Goal: Use online tool/utility: Utilize a website feature to perform a specific function

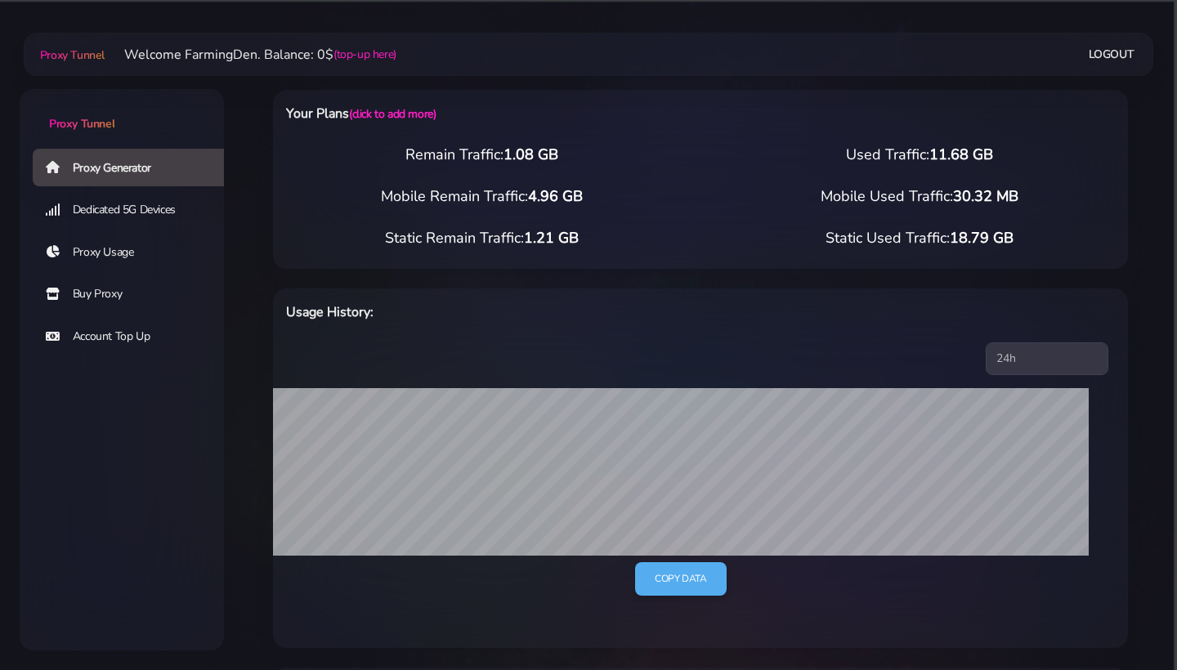
select select "US"
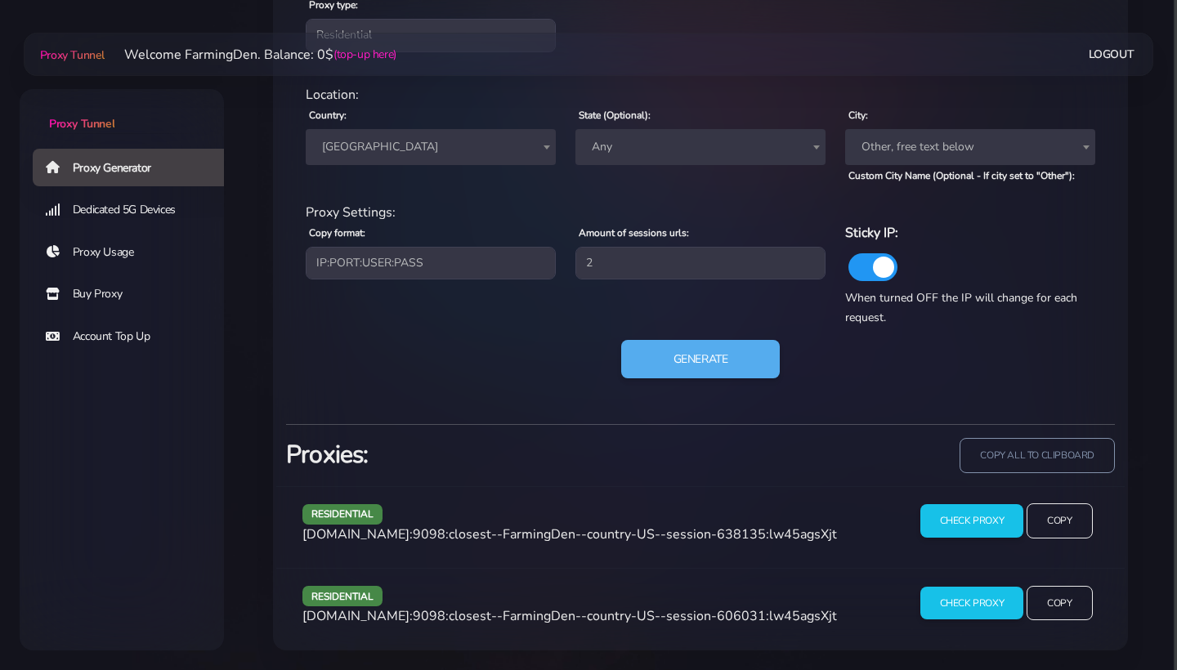
click at [675, 391] on div "Generate" at bounding box center [700, 366] width 809 height 52
click at [669, 352] on button "Generate" at bounding box center [701, 359] width 163 height 40
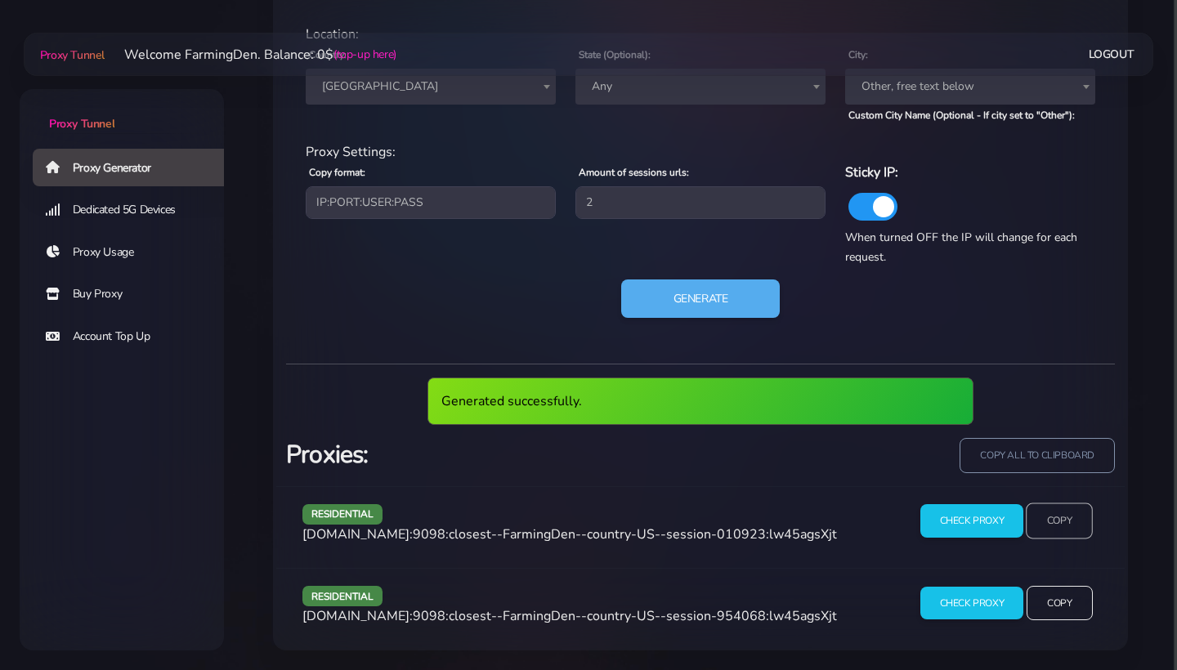
scroll to position [817, 0]
click at [1073, 531] on input "Copy" at bounding box center [1059, 522] width 67 height 36
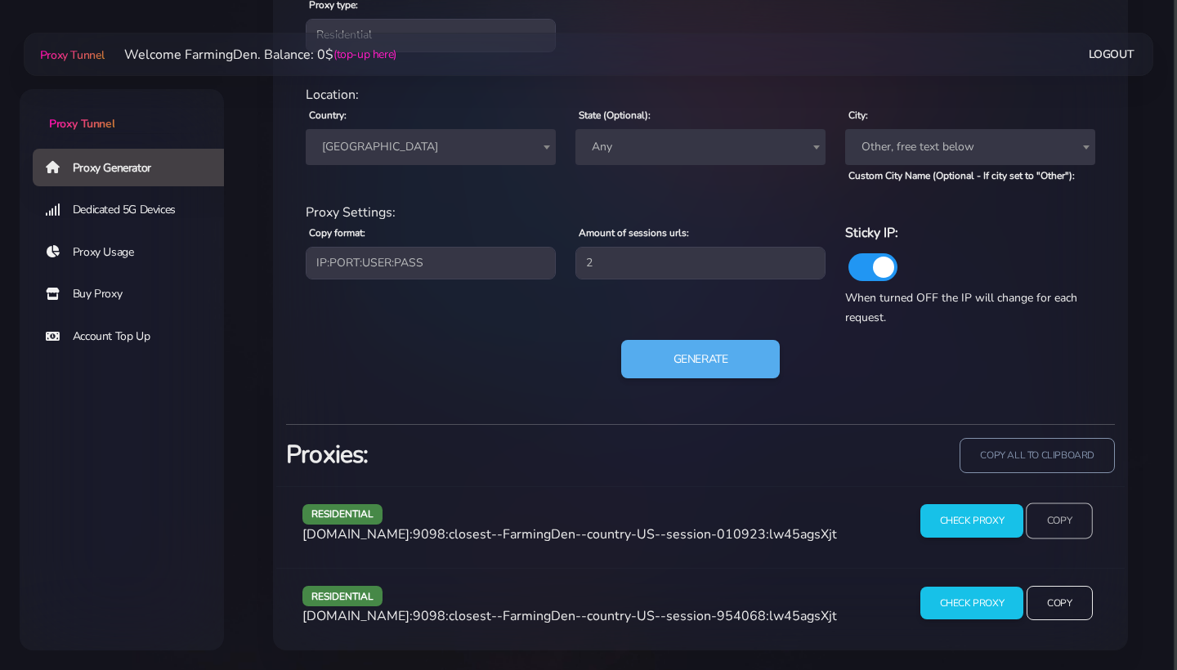
scroll to position [756, 0]
click at [1049, 616] on input "Copy" at bounding box center [1059, 603] width 67 height 36
click at [697, 359] on button "Generate" at bounding box center [701, 359] width 163 height 40
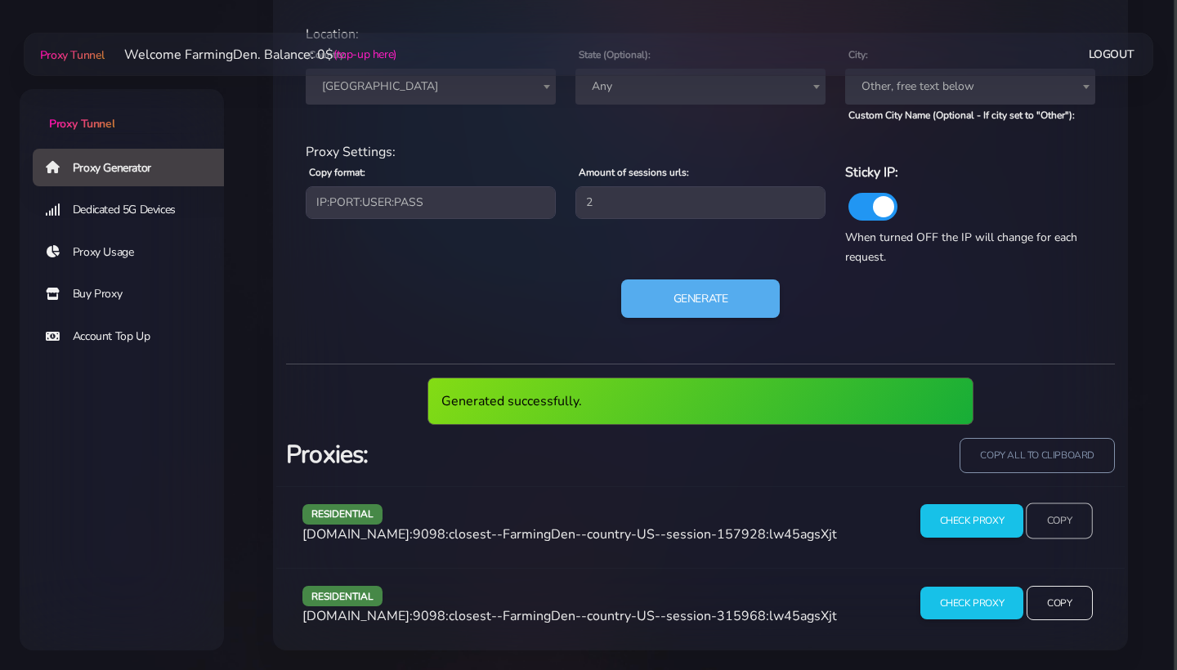
click at [1062, 517] on input "Copy" at bounding box center [1059, 522] width 67 height 36
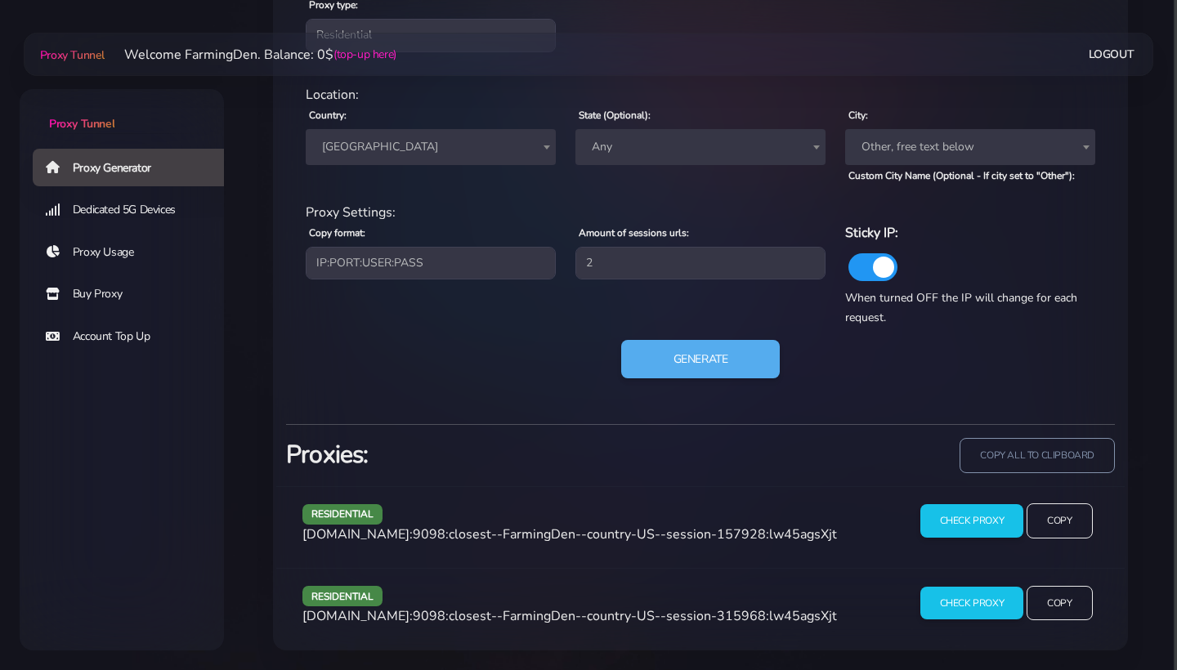
click at [643, 140] on span "Any" at bounding box center [700, 147] width 231 height 23
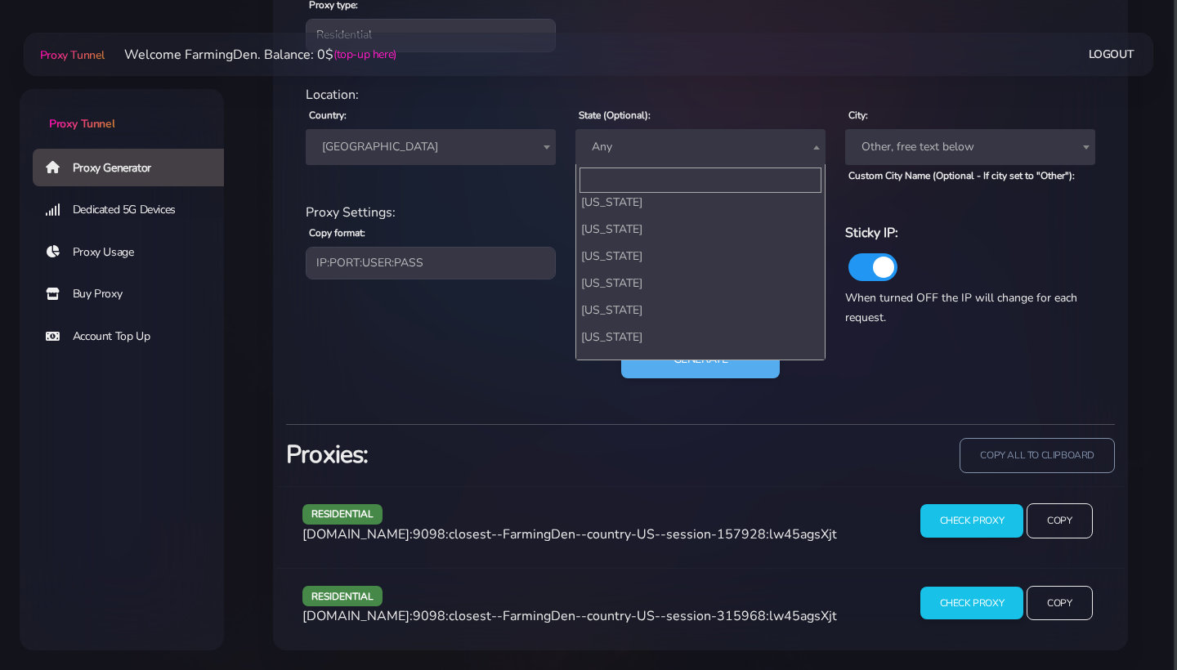
scroll to position [527, 0]
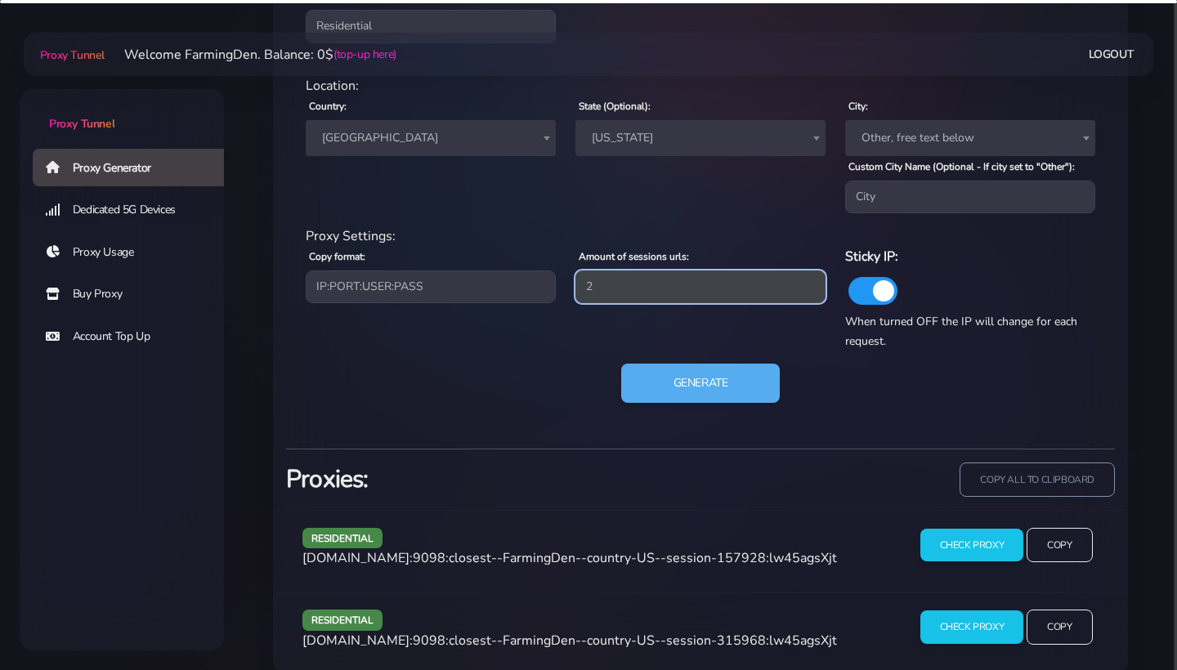
click at [645, 289] on input "2" at bounding box center [701, 287] width 250 height 33
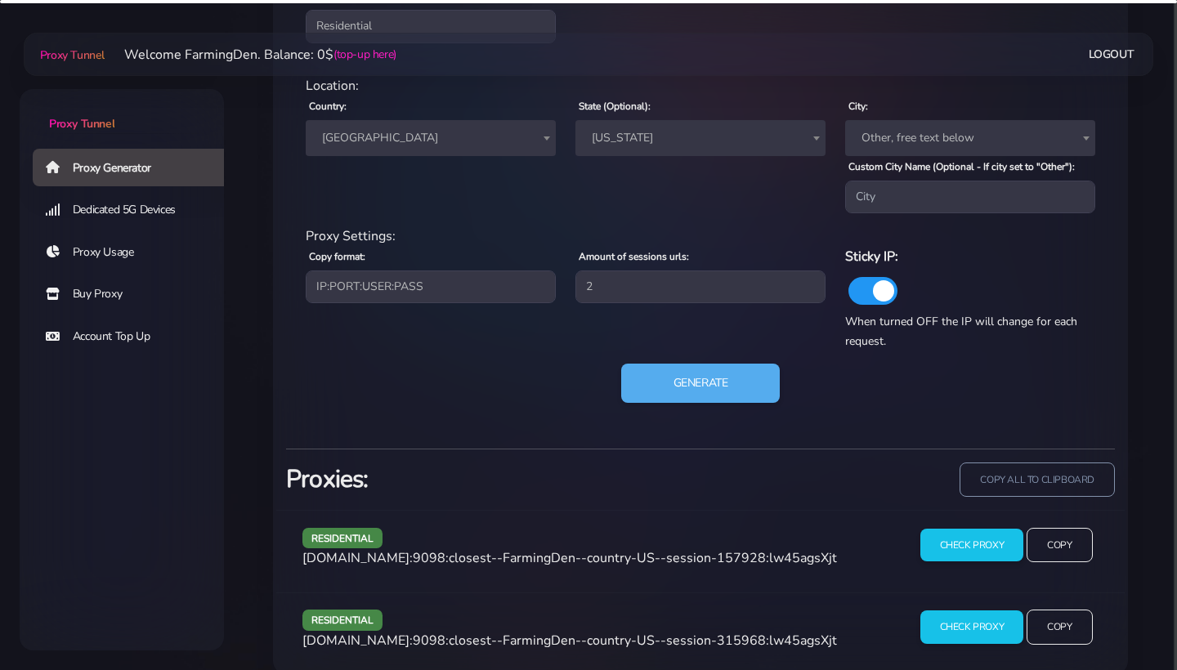
click at [638, 146] on span "[US_STATE]" at bounding box center [700, 138] width 231 height 23
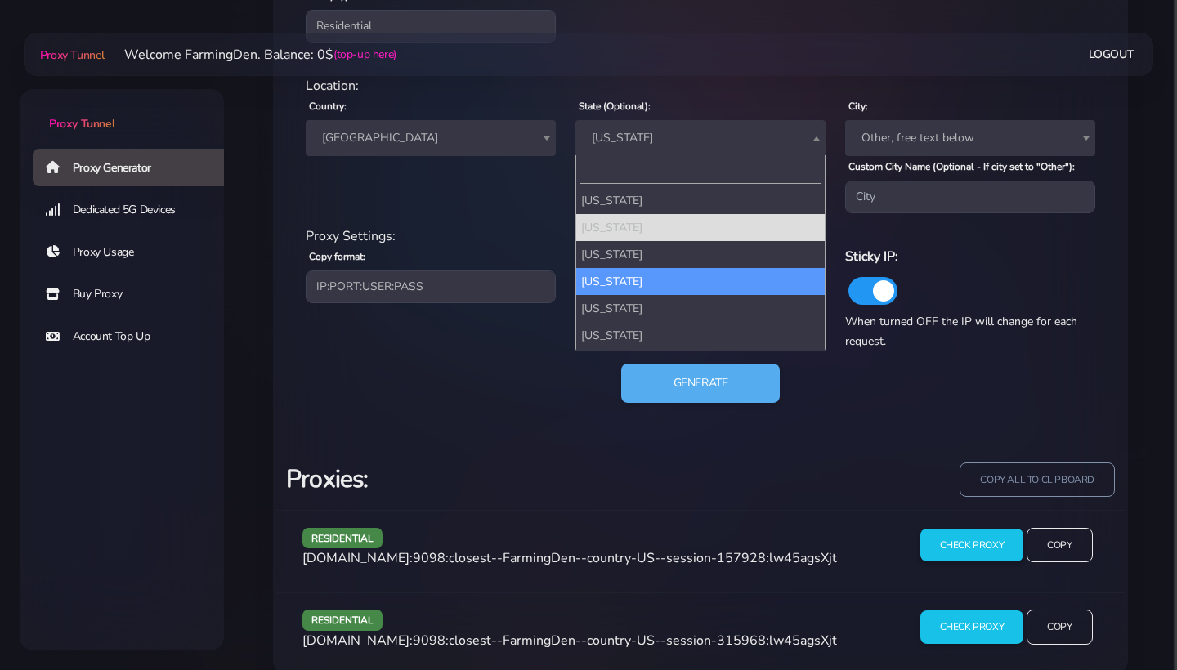
scroll to position [650, 0]
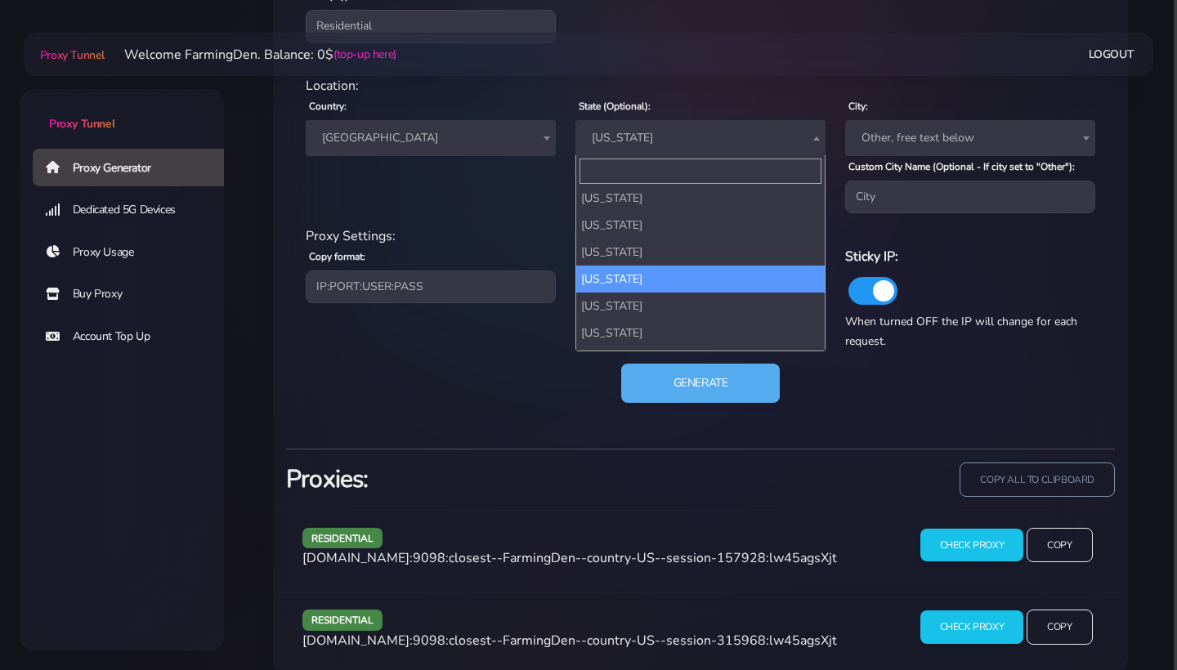
select select "MT"
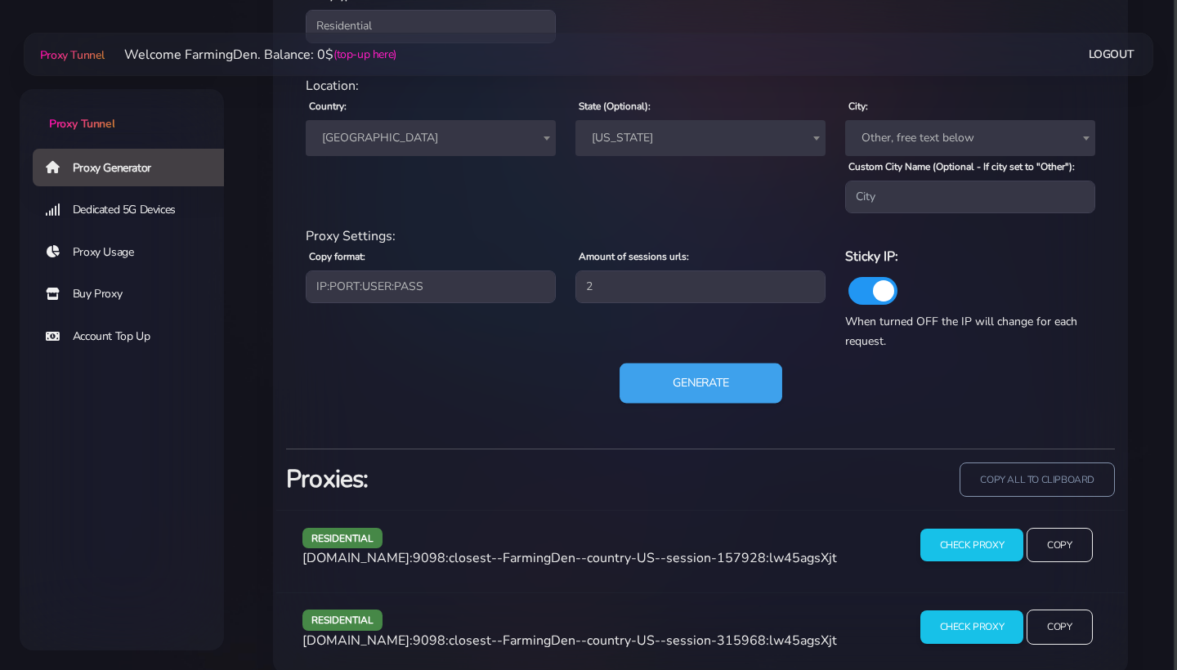
click at [711, 400] on button "Generate" at bounding box center [701, 384] width 163 height 40
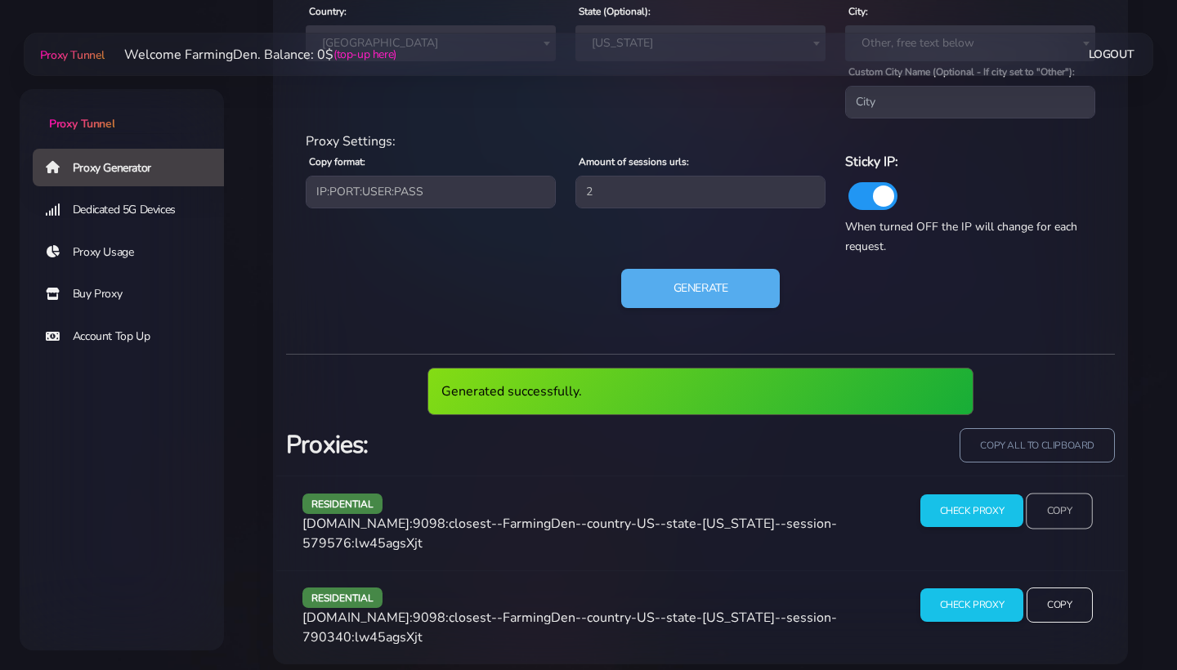
click at [1065, 522] on input "Copy" at bounding box center [1059, 511] width 67 height 36
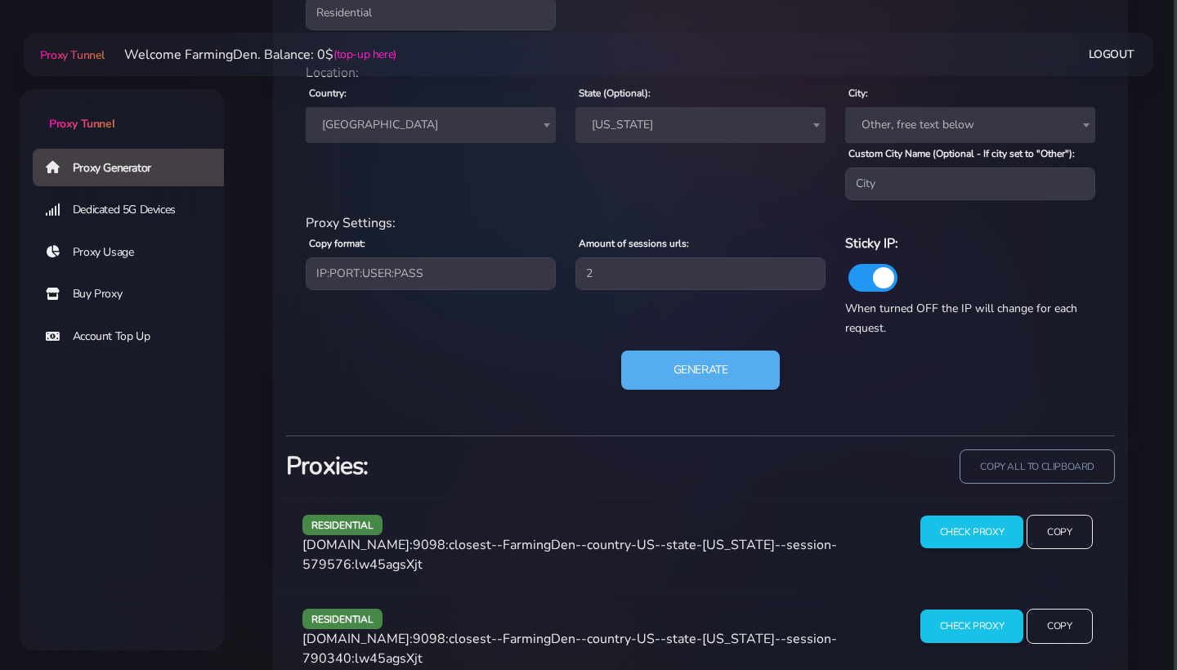
scroll to position [768, 0]
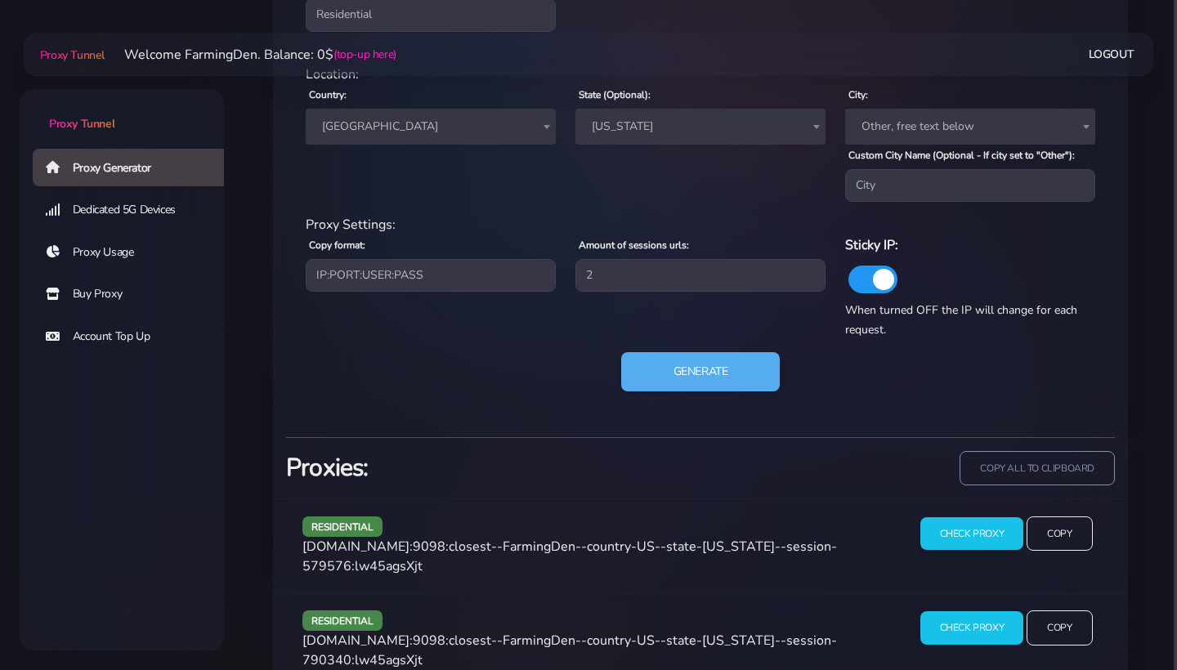
click at [672, 146] on div "State (Optional): Any Alaska Alabama Arkansas Arizona California Colorado Conne…" at bounding box center [701, 143] width 270 height 118
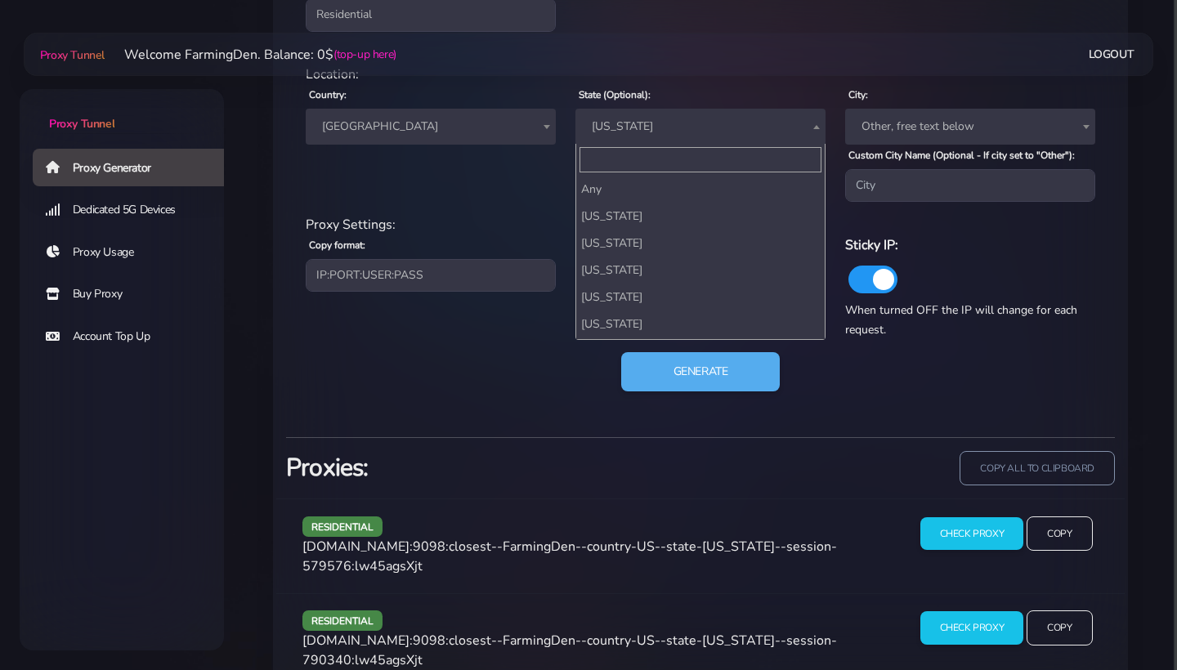
click at [667, 137] on span "[US_STATE]" at bounding box center [700, 126] width 231 height 23
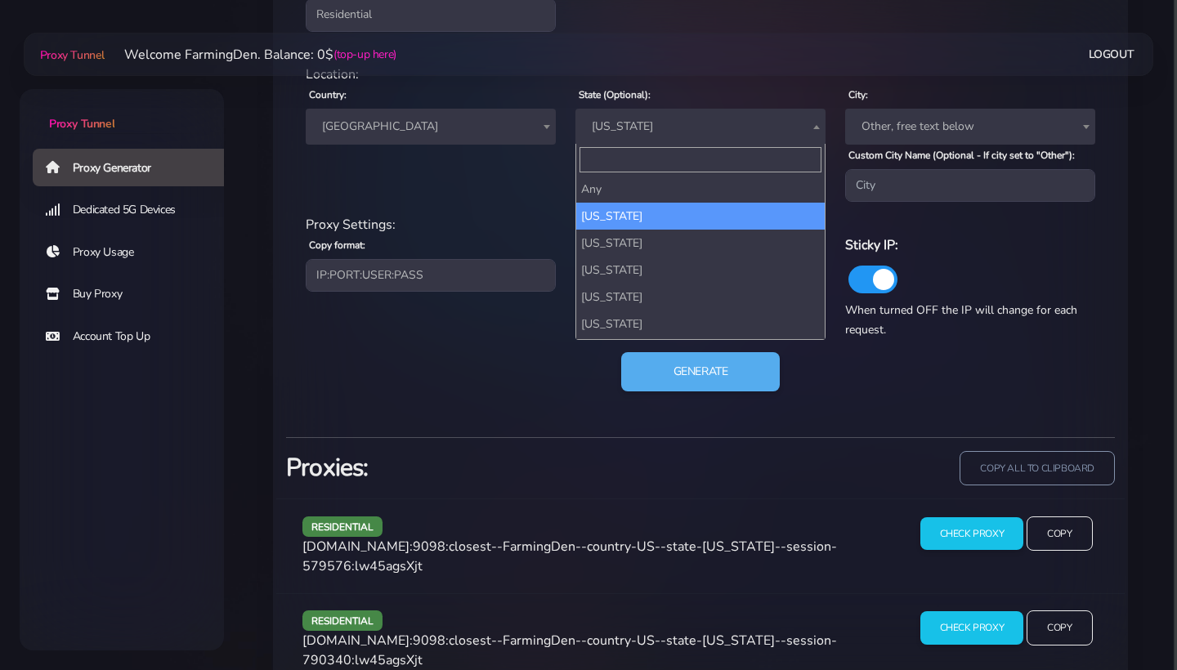
scroll to position [0, 0]
select select
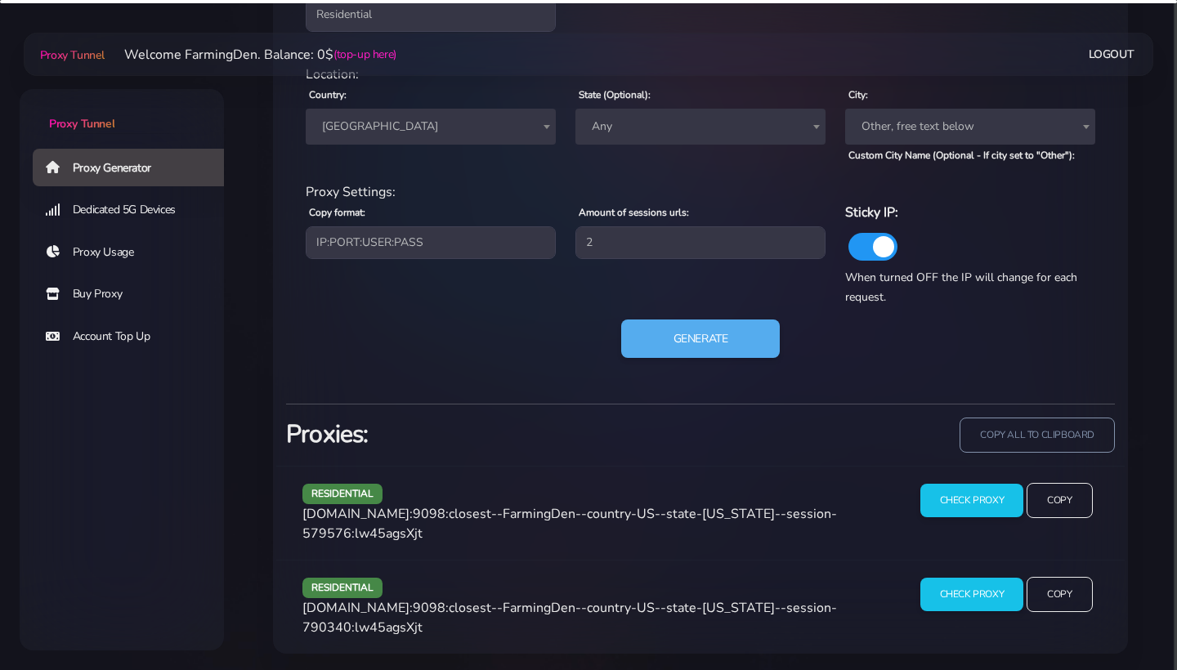
scroll to position [756, 0]
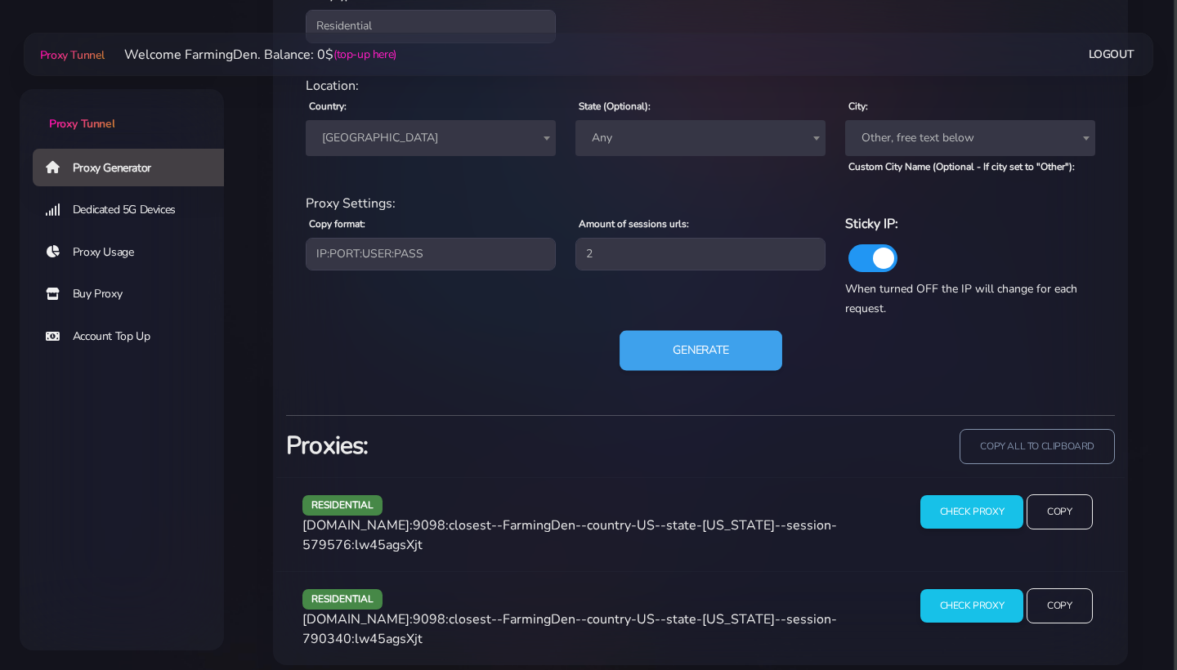
click at [693, 354] on button "Generate" at bounding box center [701, 350] width 163 height 40
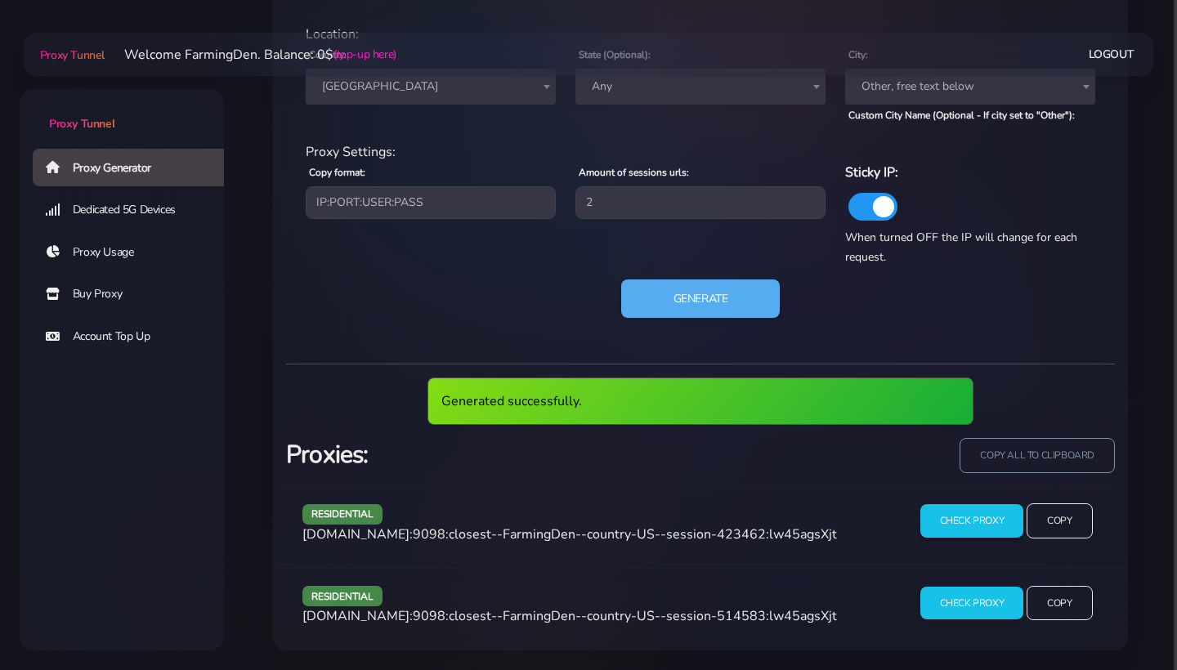
scroll to position [817, 0]
click at [1060, 549] on div "Check Proxy Copy" at bounding box center [1006, 528] width 204 height 48
click at [1060, 531] on input "Copy" at bounding box center [1059, 522] width 67 height 36
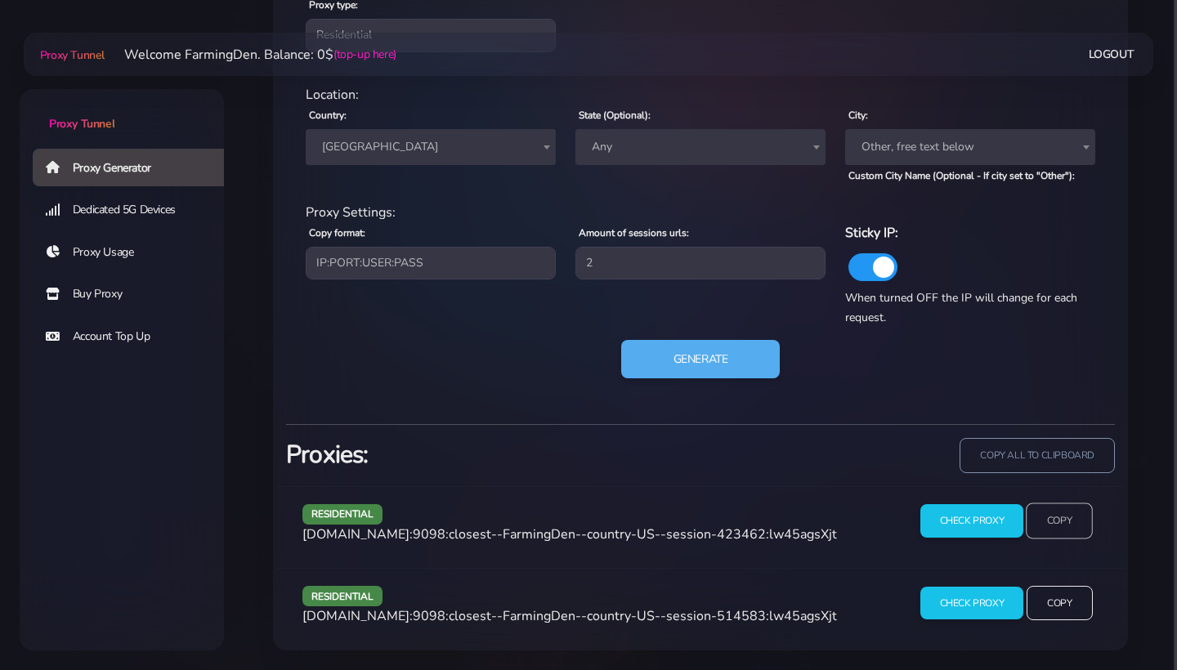
scroll to position [756, 0]
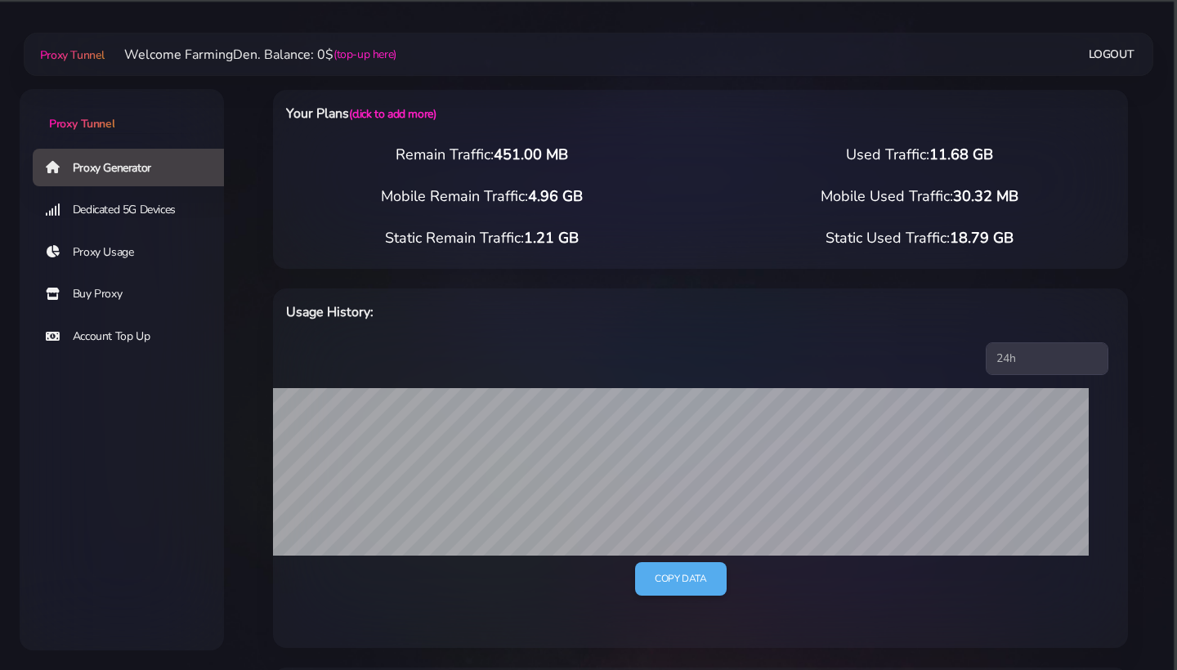
scroll to position [540, 0]
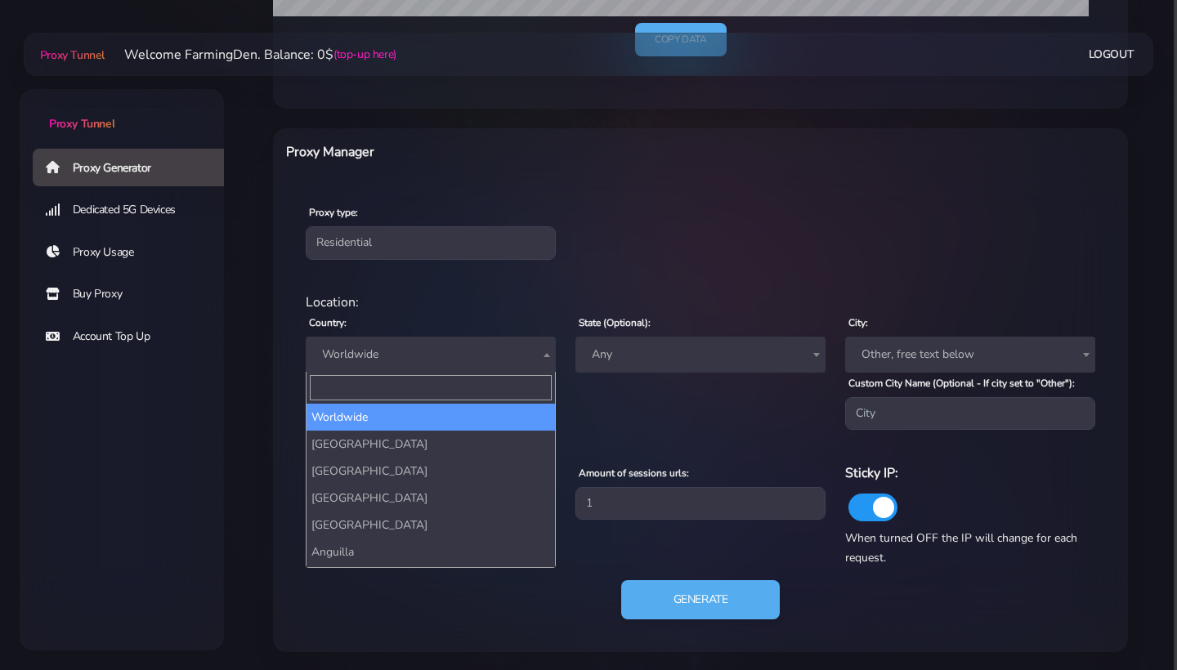
click at [518, 349] on span "Worldwide" at bounding box center [431, 354] width 231 height 23
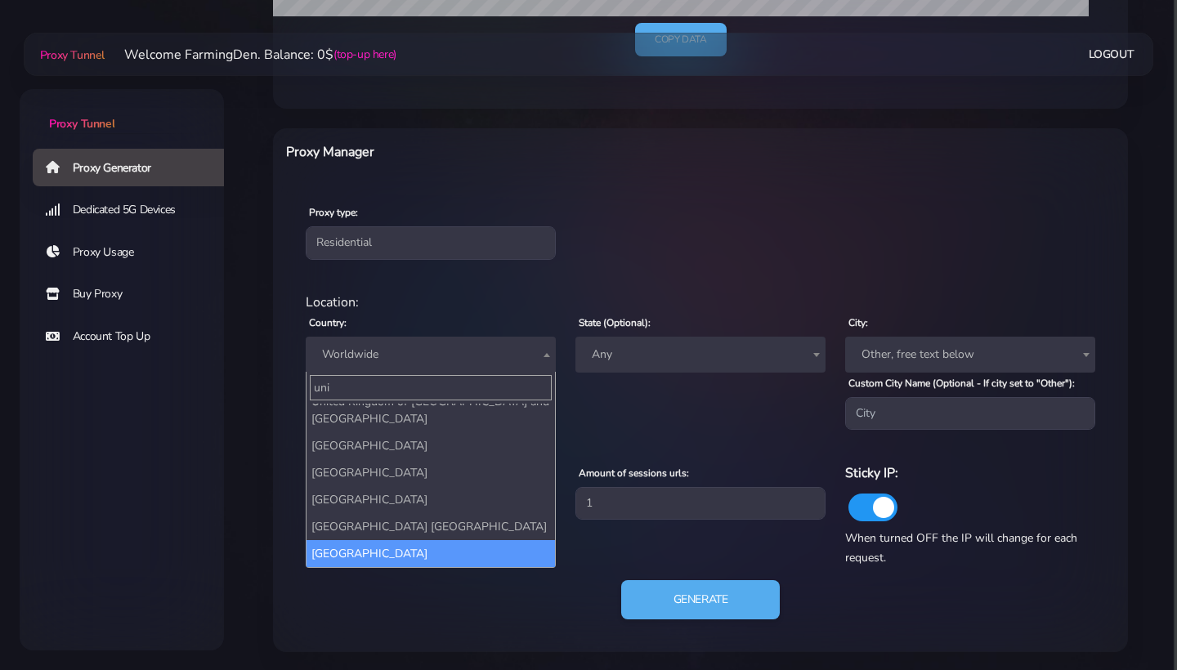
scroll to position [43, 0]
type input "uni"
select select "US"
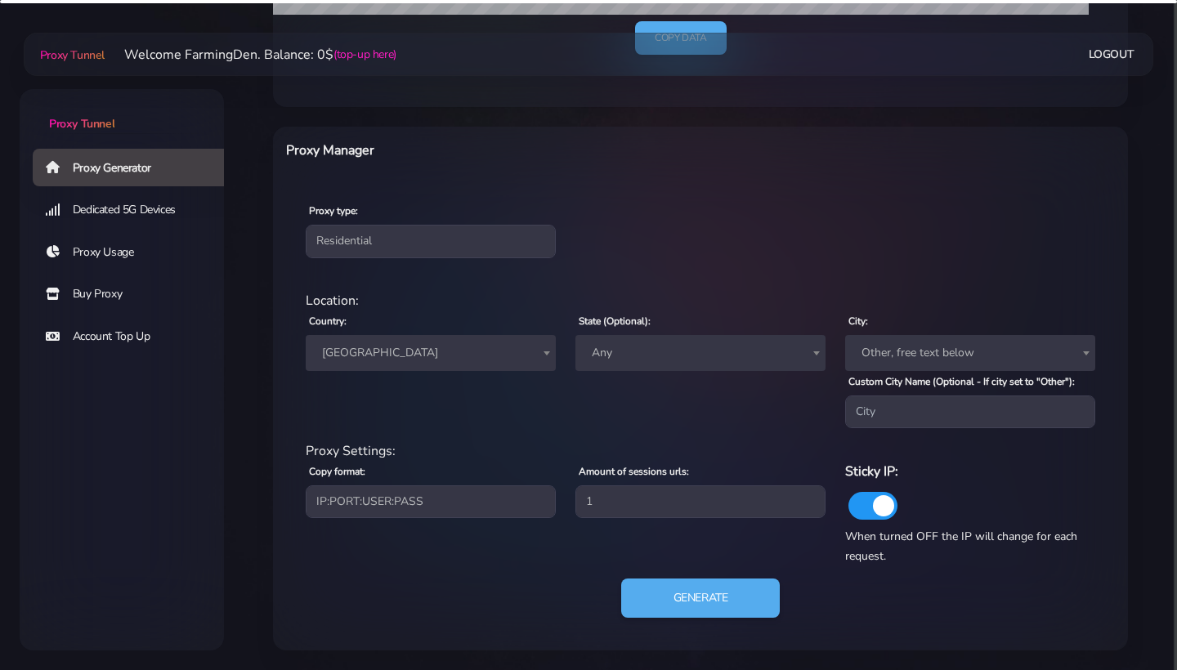
scroll to position [551, 0]
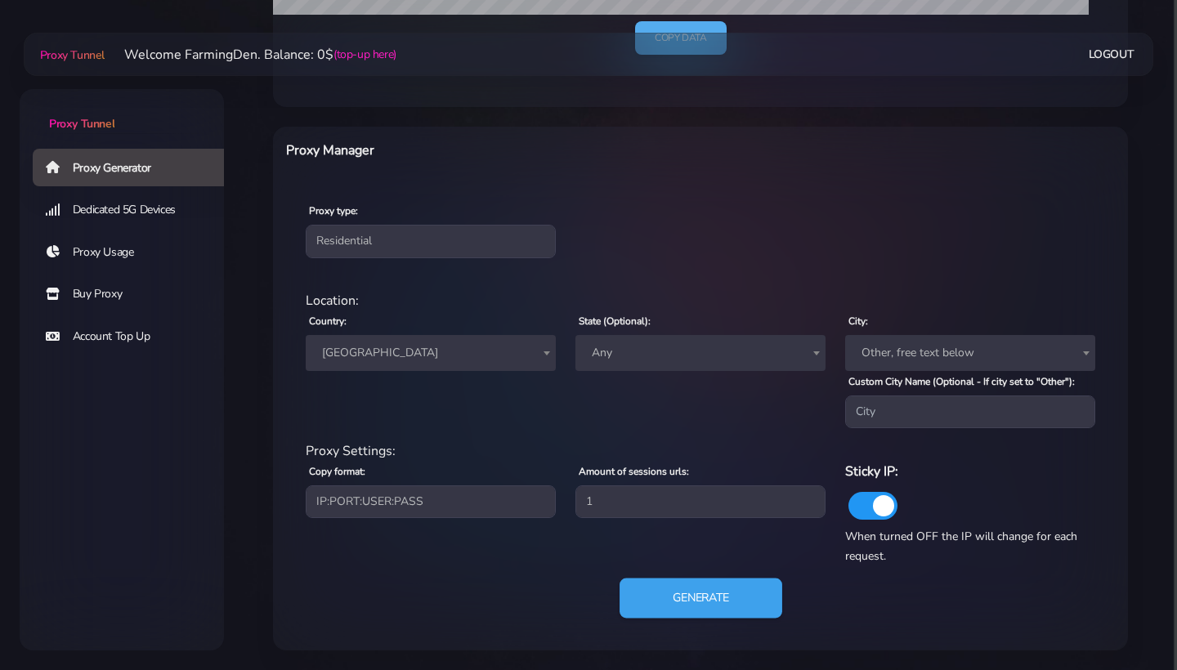
click at [740, 590] on button "Generate" at bounding box center [701, 599] width 163 height 40
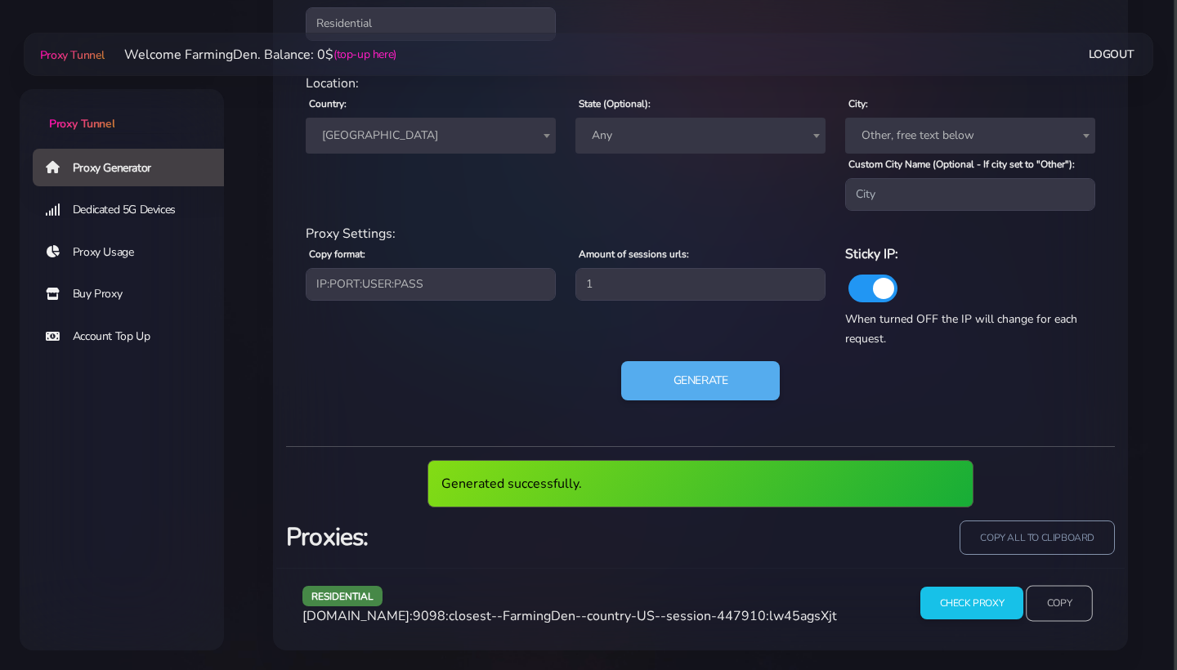
scroll to position [769, 0]
click at [1067, 603] on input "Copy" at bounding box center [1059, 603] width 67 height 36
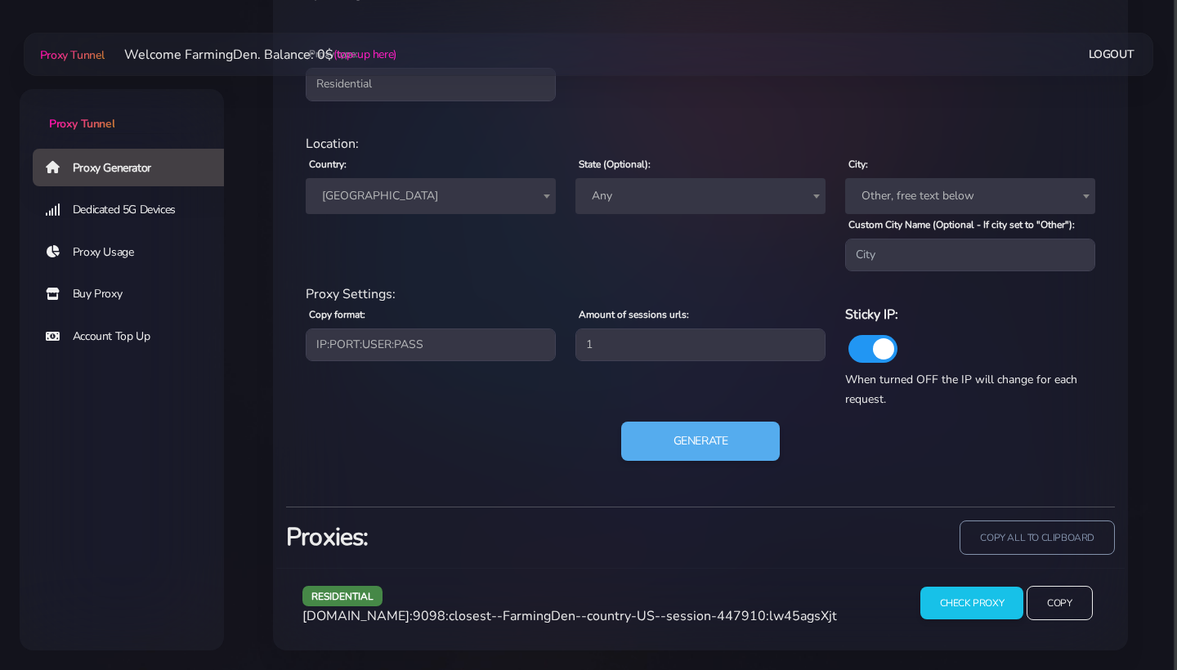
scroll to position [708, 0]
click at [733, 444] on button "Generate" at bounding box center [701, 442] width 163 height 40
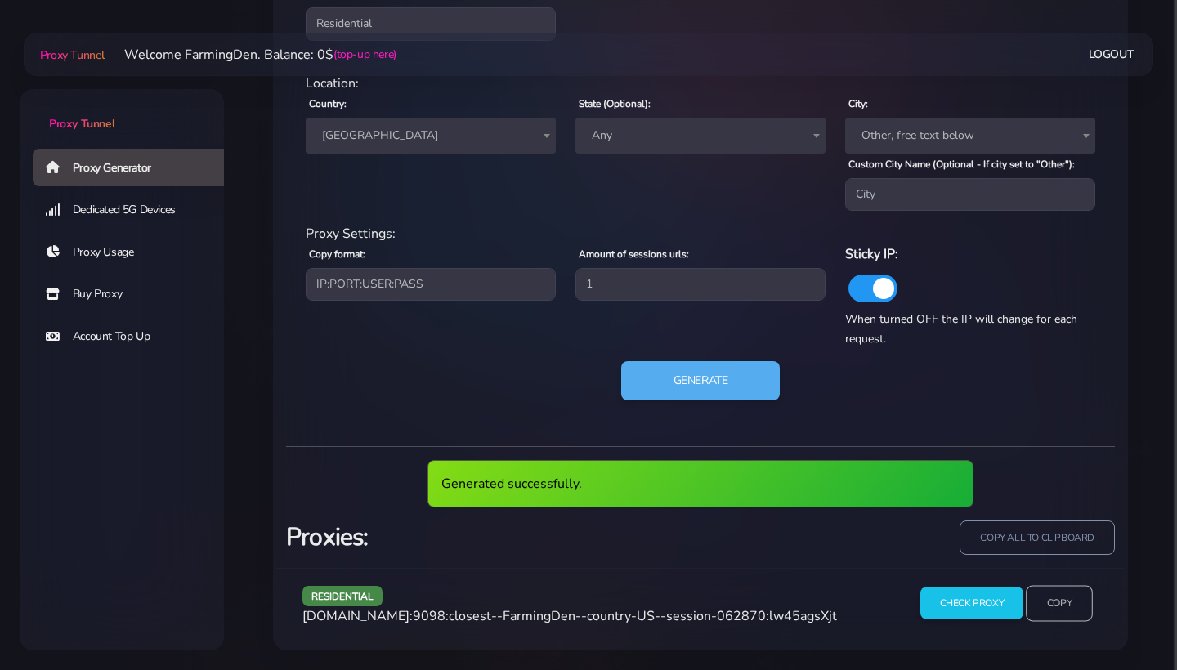
scroll to position [769, 0]
click at [1065, 596] on input "Copy" at bounding box center [1059, 603] width 67 height 36
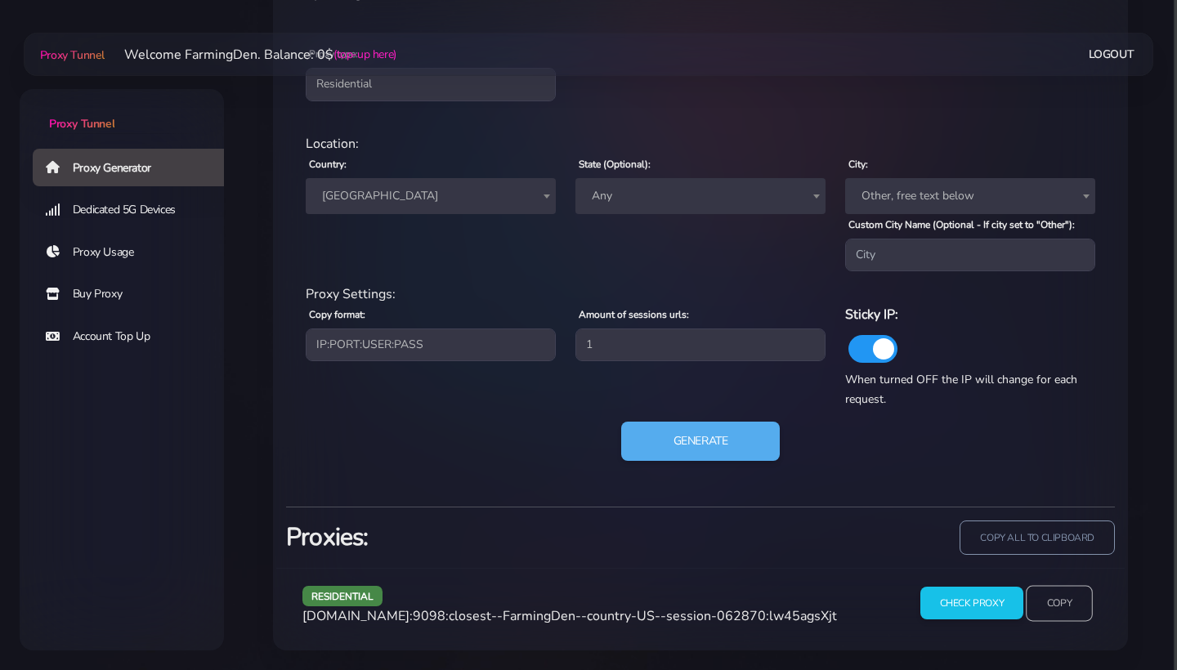
scroll to position [708, 0]
click at [735, 434] on button "Generate" at bounding box center [701, 442] width 163 height 40
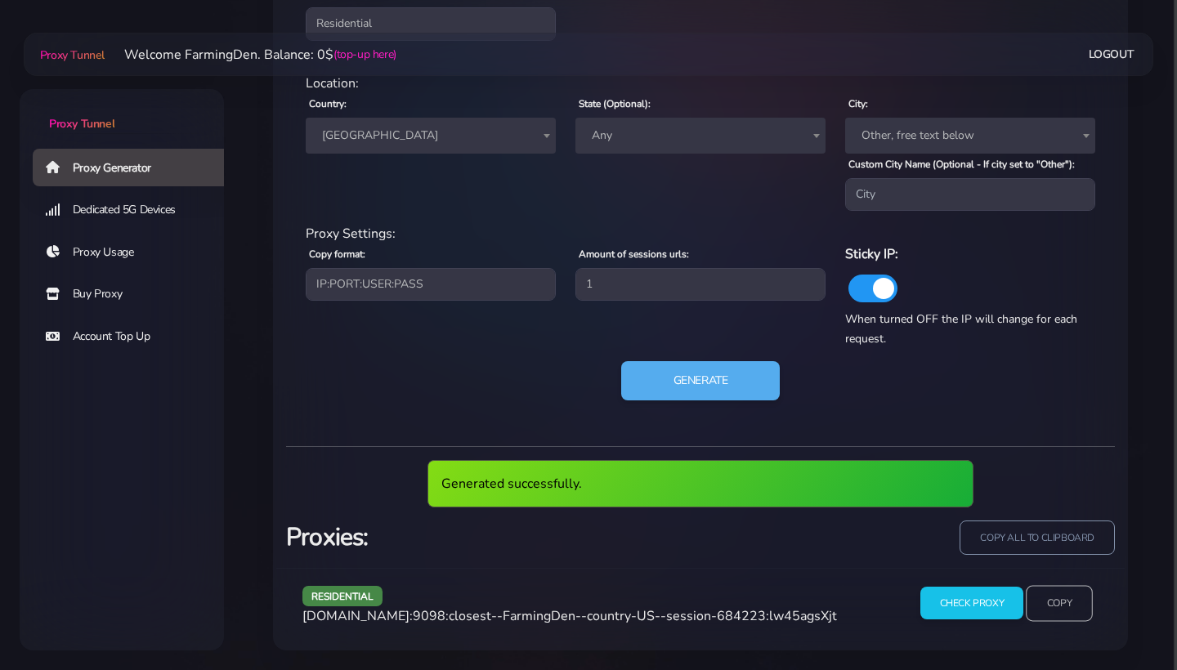
click at [1059, 605] on input "Copy" at bounding box center [1059, 603] width 67 height 36
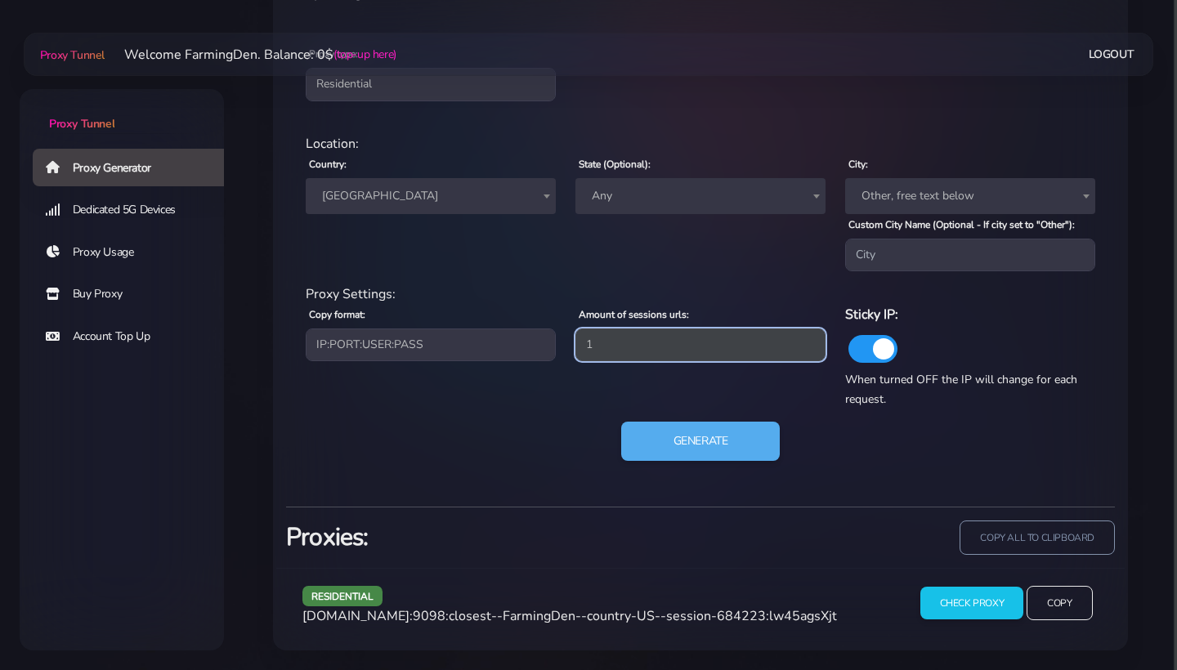
click at [699, 346] on input "1" at bounding box center [701, 345] width 250 height 33
type input "2"
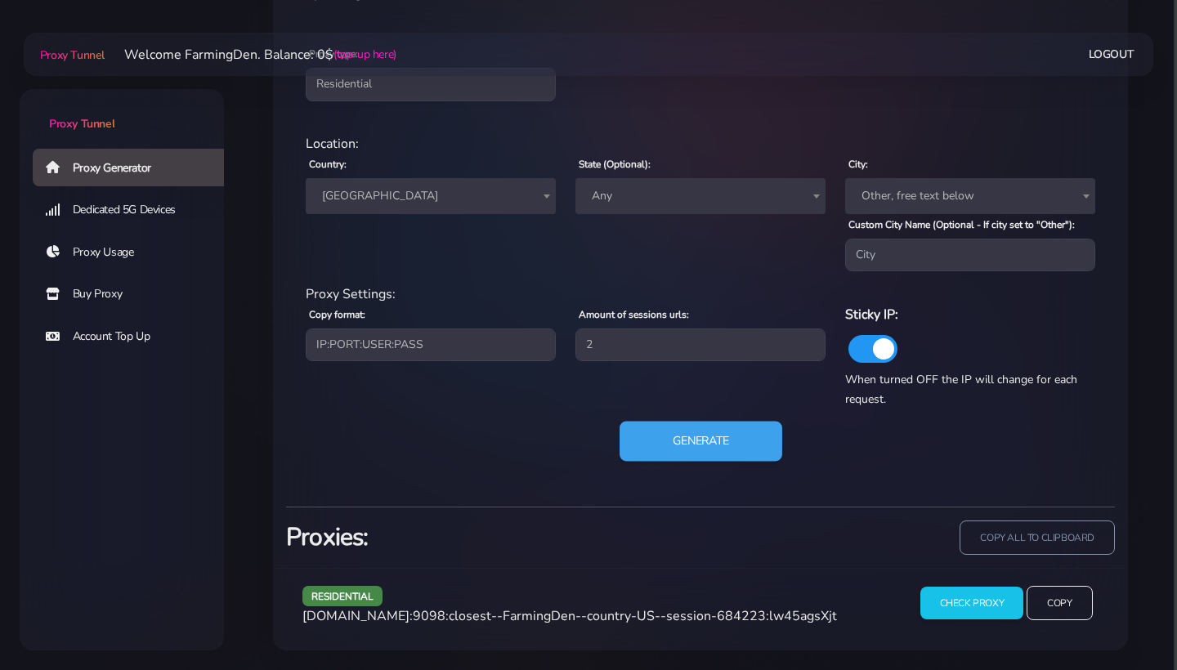
click at [718, 442] on button "Generate" at bounding box center [701, 442] width 163 height 40
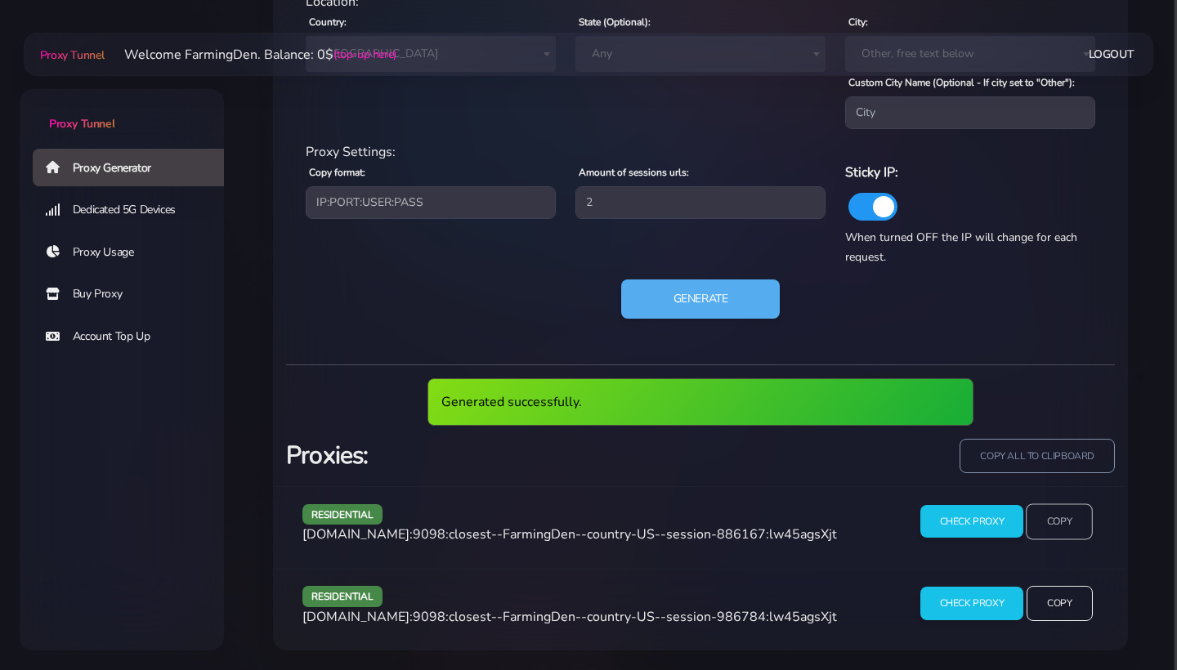
click at [1062, 510] on input "Copy" at bounding box center [1059, 522] width 67 height 36
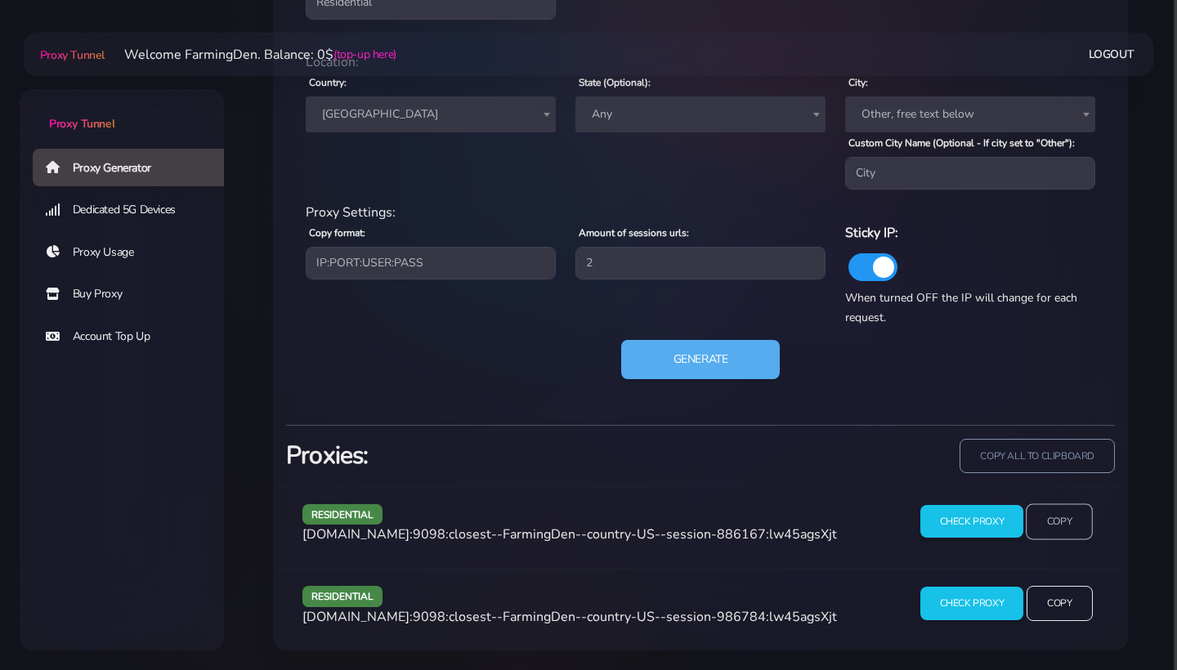
scroll to position [790, 0]
click at [1069, 612] on input "Copy" at bounding box center [1059, 604] width 67 height 36
